Goal: Task Accomplishment & Management: Use online tool/utility

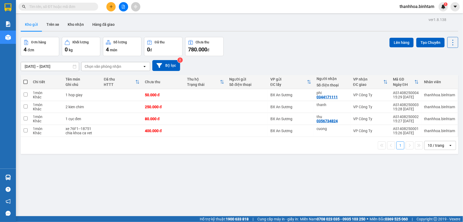
click at [26, 82] on span at bounding box center [25, 82] width 4 height 4
click at [25, 79] on input "checkbox" at bounding box center [25, 79] width 0 height 0
checkbox input "true"
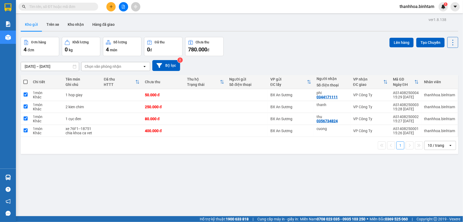
checkbox input "true"
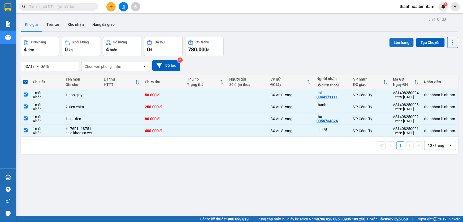
click at [394, 43] on button "Lên hàng" at bounding box center [402, 43] width 24 height 10
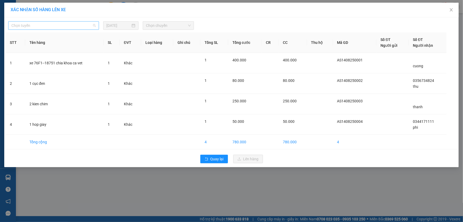
click at [93, 27] on span "Chọn tuyến" at bounding box center [53, 25] width 84 height 8
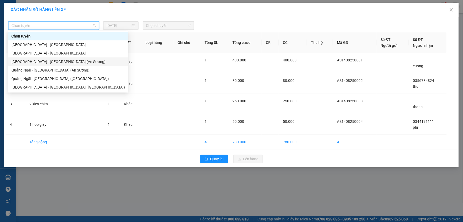
click at [70, 61] on div "[GEOGRAPHIC_DATA] - [GEOGRAPHIC_DATA] (An Sương)" at bounding box center [68, 62] width 114 height 6
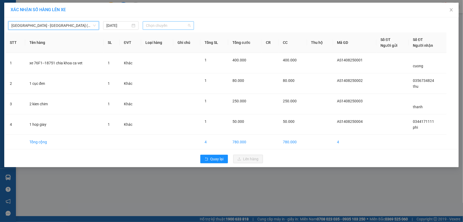
click at [192, 23] on div "Chọn chuyến" at bounding box center [168, 25] width 51 height 8
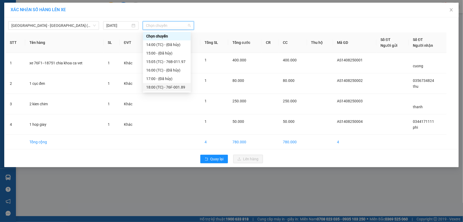
click at [175, 86] on div "18:00 (TC) - 76F-001.89" at bounding box center [166, 87] width 41 height 6
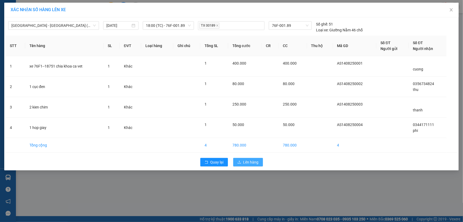
click at [253, 160] on span "Lên hàng" at bounding box center [250, 162] width 15 height 6
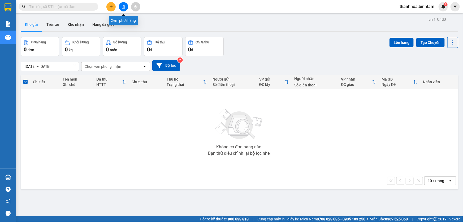
click at [124, 6] on icon "file-add" at bounding box center [123, 7] width 3 height 4
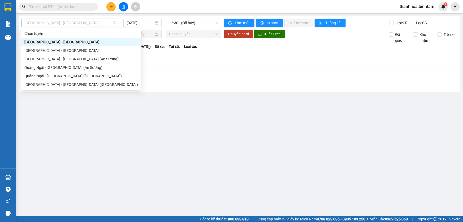
click at [114, 20] on span "[GEOGRAPHIC_DATA] - [GEOGRAPHIC_DATA]" at bounding box center [70, 23] width 92 height 8
click at [84, 58] on div "[GEOGRAPHIC_DATA] - [GEOGRAPHIC_DATA] (An Sương)" at bounding box center [81, 59] width 114 height 6
type input "[DATE]"
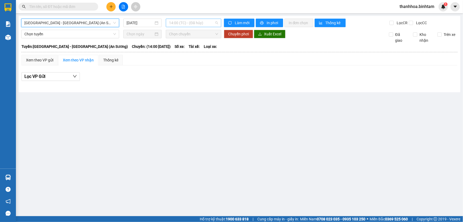
click at [217, 21] on span "14:00 (TC) - (Đã hủy)" at bounding box center [193, 23] width 49 height 8
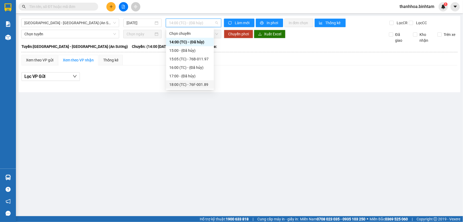
click at [204, 86] on div "18:00 (TC) - 76F-001.89" at bounding box center [189, 84] width 41 height 6
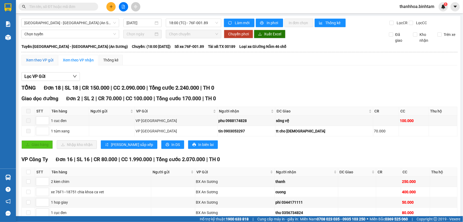
click at [45, 60] on div "Xem theo VP gửi" at bounding box center [39, 60] width 27 height 6
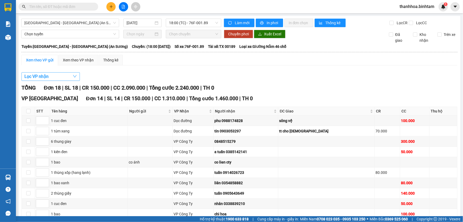
click at [77, 76] on button "Lọc VP nhận" at bounding box center [50, 76] width 58 height 8
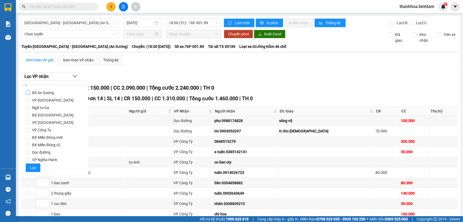
click at [27, 93] on input "BX An Sương" at bounding box center [28, 92] width 4 height 4
checkbox input "true"
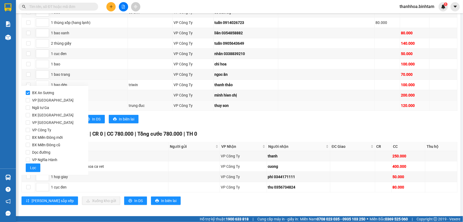
scroll to position [152, 0]
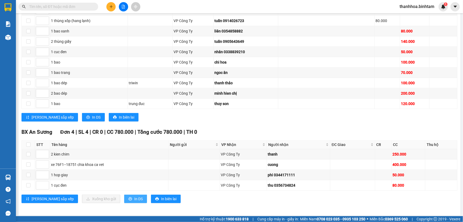
drag, startPoint x: 113, startPoint y: 196, endPoint x: 109, endPoint y: 193, distance: 4.5
click at [134, 196] on span "In DS" at bounding box center [138, 199] width 8 height 6
